Goal: Task Accomplishment & Management: Manage account settings

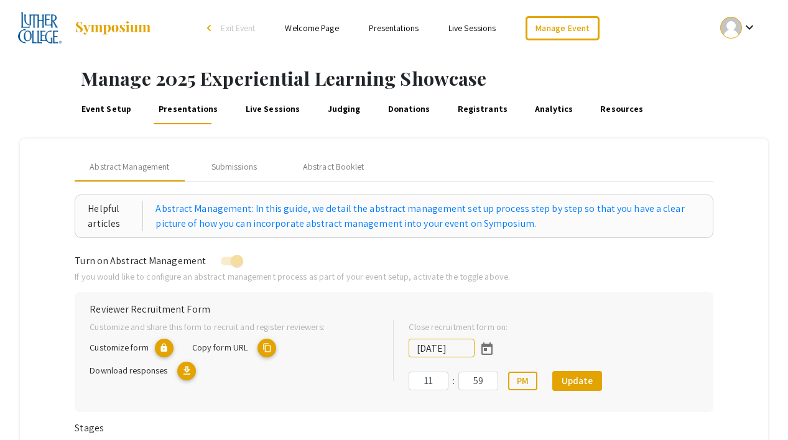
click at [111, 115] on link "Event Setup" at bounding box center [106, 110] width 53 height 30
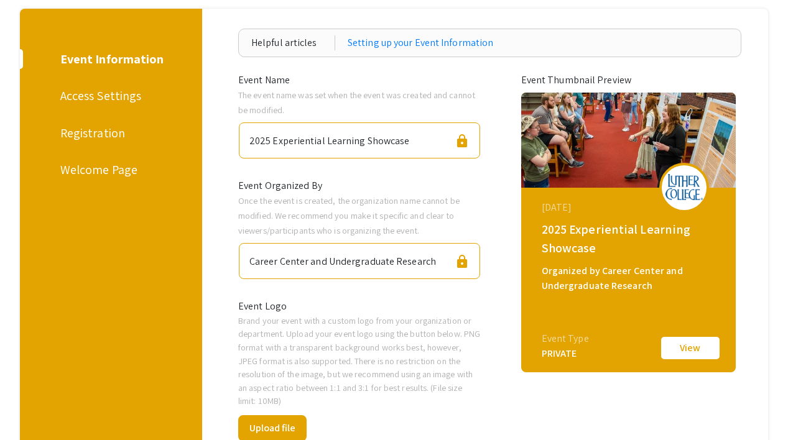
scroll to position [67, 0]
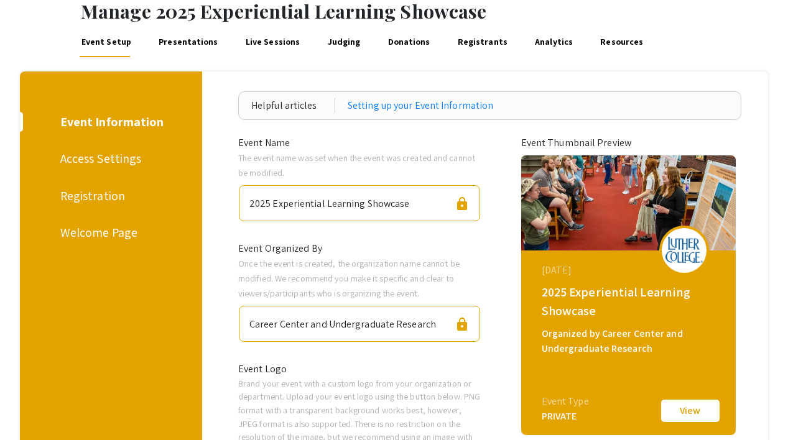
click at [111, 159] on div "Access Settings" at bounding box center [108, 158] width 97 height 19
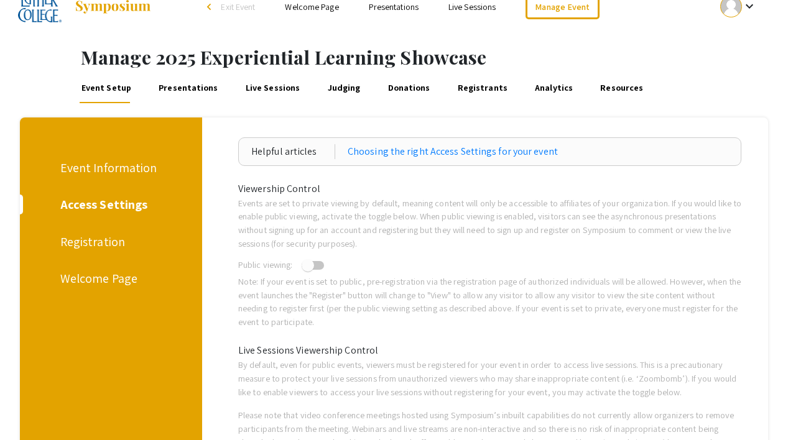
scroll to position [127, 0]
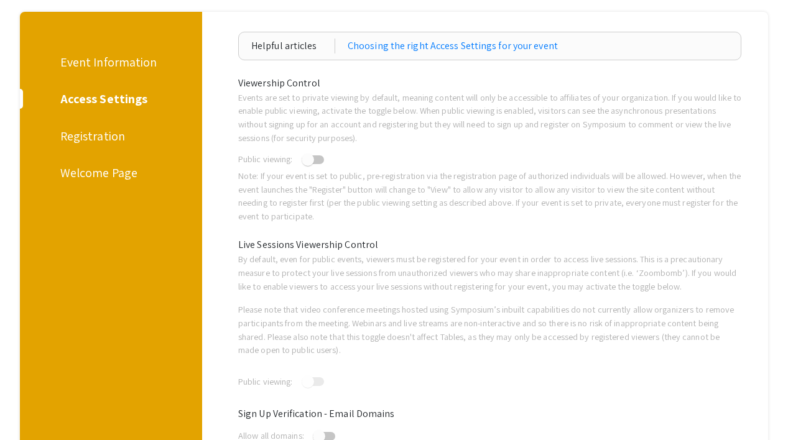
click at [318, 167] on div "Public viewing:" at bounding box center [359, 160] width 261 height 17
click at [320, 161] on span at bounding box center [313, 160] width 22 height 9
click at [308, 164] on input "checkbox" at bounding box center [307, 164] width 1 height 1
checkbox input "true"
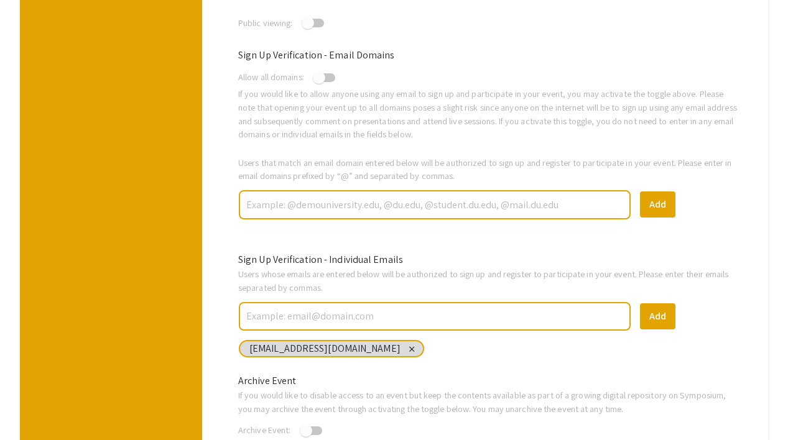
scroll to position [599, 0]
